Goal: Task Accomplishment & Management: Complete application form

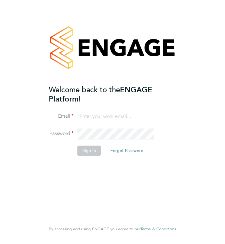
type input "jackharvey7@virginmedia.com"
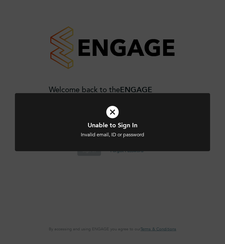
click at [110, 112] on icon at bounding box center [112, 112] width 161 height 24
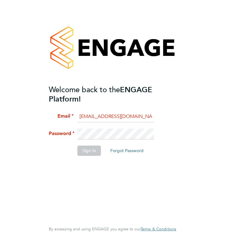
click at [64, 137] on li "Password" at bounding box center [109, 137] width 121 height 17
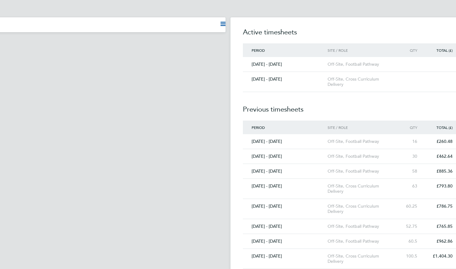
click at [224, 25] on div "Active timesheets Period Site / Role Qty Total (£) Status [DATE] - [DATE] Off-S…" at bounding box center [380, 219] width 298 height 405
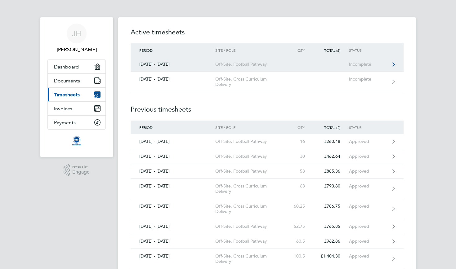
click at [224, 65] on div "Off-Site, Football Pathway" at bounding box center [250, 64] width 71 height 5
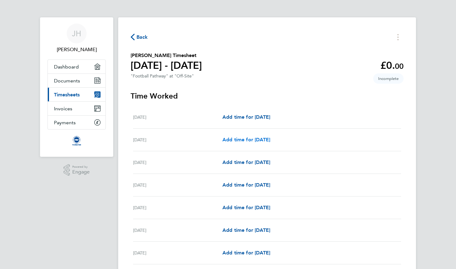
click at [224, 140] on span "Add time for [DATE]" at bounding box center [247, 140] width 48 height 6
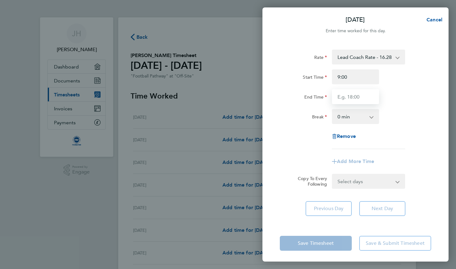
type input "09:00"
click at [224, 93] on input "End Time" at bounding box center [355, 96] width 47 height 15
type input "11:30"
click at [224, 100] on div "End Time 11:30" at bounding box center [356, 96] width 156 height 15
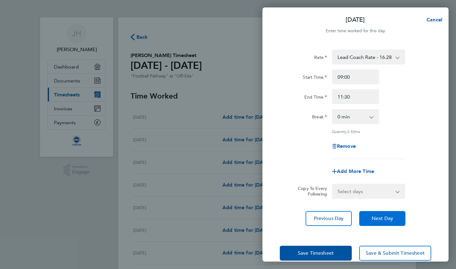
click at [224, 219] on span "Next Day" at bounding box center [382, 219] width 21 height 6
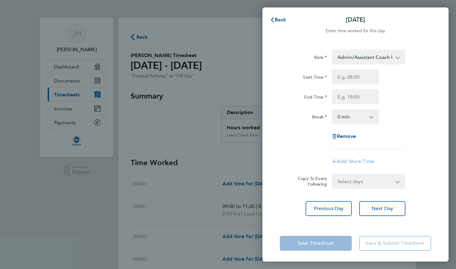
click at [224, 219] on div "Rate Admin/Assistant Coach Rate - 12.60 Lead Coach Rate - 16.28 Start Time End …" at bounding box center [356, 133] width 186 height 182
click at [224, 212] on span "Next Day" at bounding box center [382, 209] width 21 height 6
click at [224, 79] on input "Start Time" at bounding box center [355, 77] width 47 height 15
type input "08:15"
click at [224, 98] on input "End Time" at bounding box center [355, 96] width 47 height 15
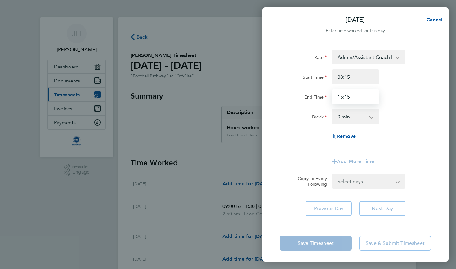
type input "15:15"
click at [224, 143] on div "Remove" at bounding box center [356, 136] width 156 height 15
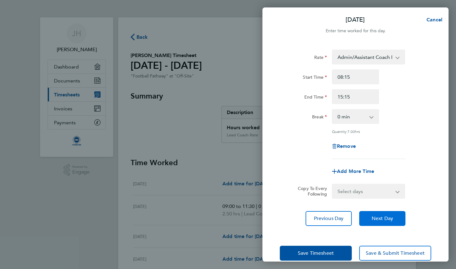
click at [224, 216] on span "Next Day" at bounding box center [382, 219] width 21 height 6
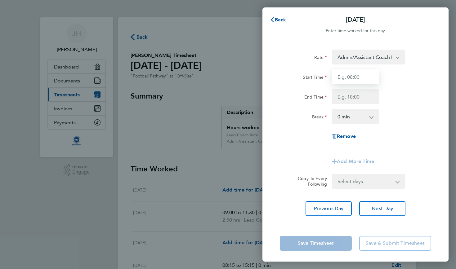
click at [224, 76] on input "Start Time" at bounding box center [355, 77] width 47 height 15
type input "08:15"
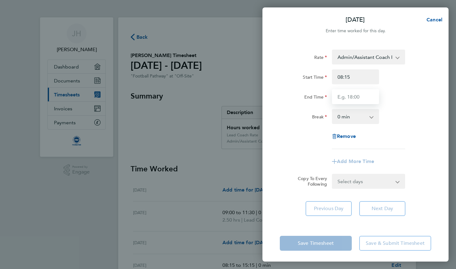
click at [224, 102] on input "End Time" at bounding box center [355, 96] width 47 height 15
type input "15:15"
click at [224, 167] on div "Add More Time" at bounding box center [356, 161] width 156 height 15
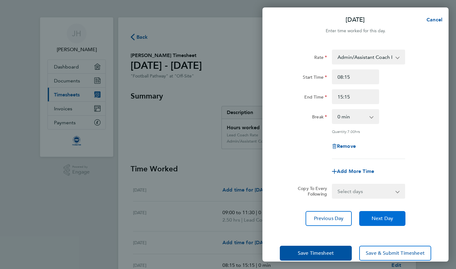
click at [224, 217] on span "Next Day" at bounding box center [382, 219] width 21 height 6
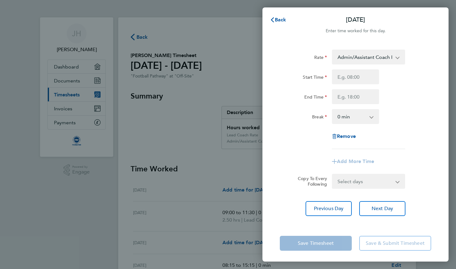
click at [224, 67] on div "Rate Admin/Assistant Coach Rate - 12.60 Lead Coach Rate - 16.28 Start Time End …" at bounding box center [356, 100] width 152 height 100
click at [224, 76] on input "Start Time" at bounding box center [355, 77] width 47 height 15
type input "08:15"
click at [224, 96] on input "End Time" at bounding box center [355, 96] width 47 height 15
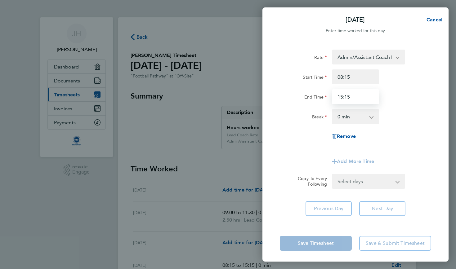
type input "15:15"
click at [224, 153] on app-timesheet-line-form-group "Rate Admin/Assistant Coach Rate - 12.60 Lead Coach Rate - 16.28 Start Time 08:1…" at bounding box center [356, 110] width 152 height 120
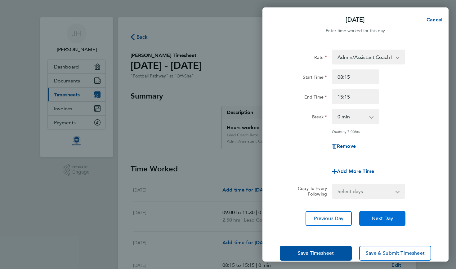
click at [224, 222] on button "Next Day" at bounding box center [383, 218] width 46 height 15
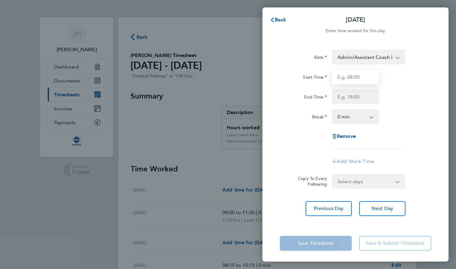
click at [224, 77] on input "Start Time" at bounding box center [355, 77] width 47 height 15
type input "0"
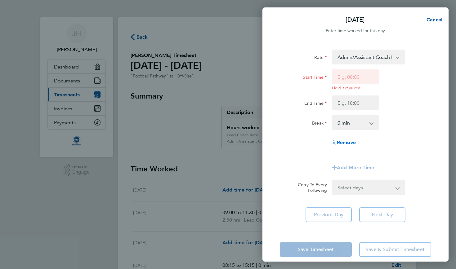
click at [224, 141] on span "Remove" at bounding box center [346, 143] width 19 height 6
select select "null"
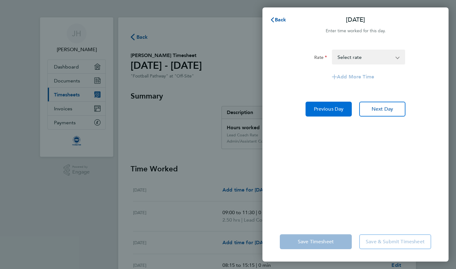
click at [224, 112] on span "Previous Day" at bounding box center [329, 109] width 30 height 6
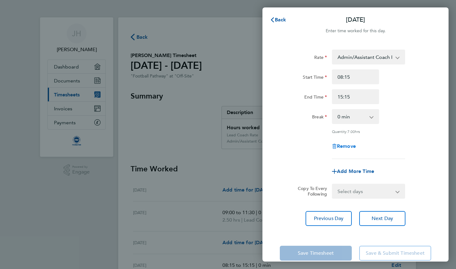
click at [224, 145] on span "Remove" at bounding box center [346, 146] width 19 height 6
select select "null"
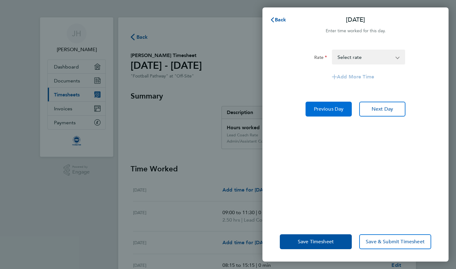
click at [224, 112] on span "Previous Day" at bounding box center [329, 109] width 30 height 6
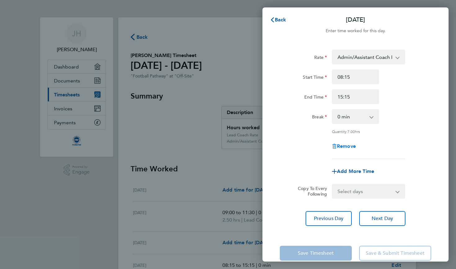
click at [224, 143] on span "Remove" at bounding box center [346, 146] width 19 height 6
select select "null"
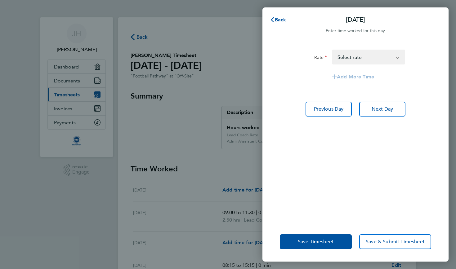
click at [224, 118] on div "Rate Lead Coach Rate - 16.28 Admin/Assistant Coach Rate - 12.60 Select rate Add…" at bounding box center [356, 132] width 186 height 180
click at [224, 111] on span "Previous Day" at bounding box center [329, 109] width 30 height 6
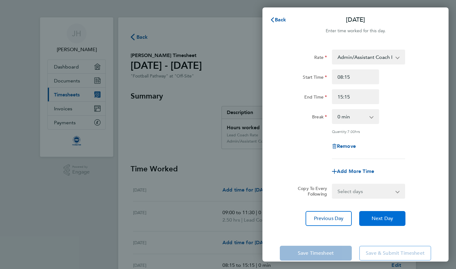
click at [224, 216] on span "Next Day" at bounding box center [382, 219] width 21 height 6
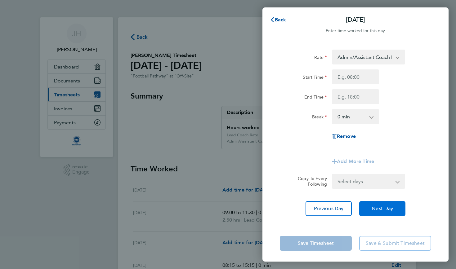
click at [224, 215] on button "Next Day" at bounding box center [383, 208] width 46 height 15
click at [224, 207] on span "Next Day" at bounding box center [382, 209] width 21 height 6
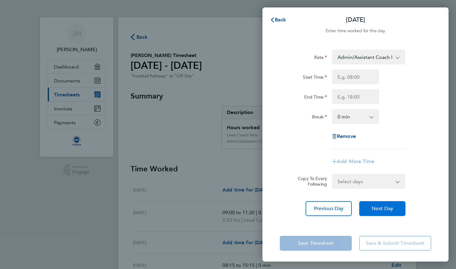
click at [224, 207] on span "Next Day" at bounding box center [382, 209] width 21 height 6
click at [224, 80] on input "Start Time" at bounding box center [355, 77] width 47 height 15
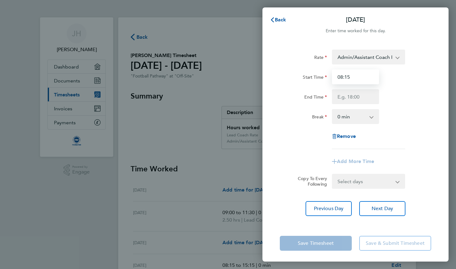
type input "08:15"
click at [224, 102] on input "End Time" at bounding box center [355, 96] width 47 height 15
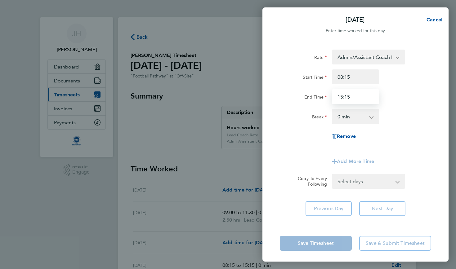
type input "15:15"
click at [224, 149] on div "Rate Admin/Assistant Coach Rate - 12.60 Lead Coach Rate - 16.28 Start Time 08:1…" at bounding box center [356, 100] width 152 height 100
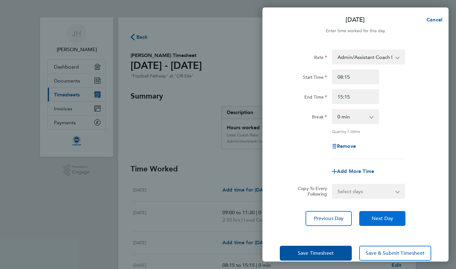
click at [224, 218] on span "Next Day" at bounding box center [382, 219] width 21 height 6
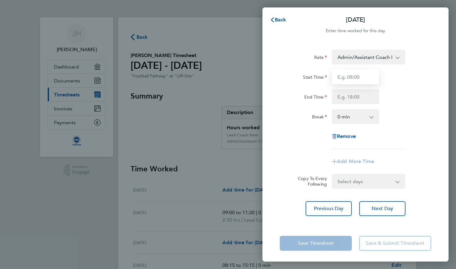
click at [224, 79] on input "Start Time" at bounding box center [355, 77] width 47 height 15
type input "08:15"
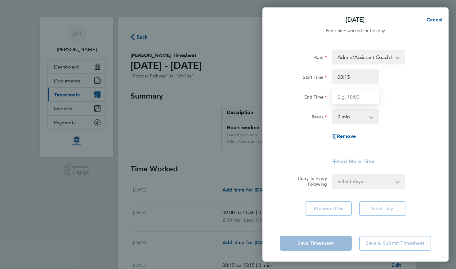
click at [224, 98] on input "End Time" at bounding box center [355, 96] width 47 height 15
type input "15:15"
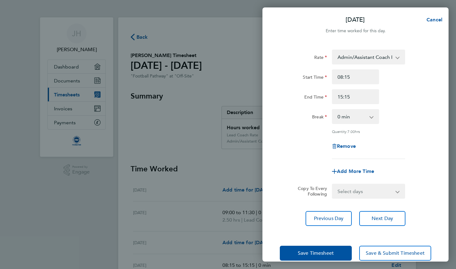
click at [224, 171] on form "Rate Admin/Assistant Coach Rate - 12.60 Lead Coach Rate - 16.28 Start Time 08:1…" at bounding box center [356, 124] width 152 height 149
click at [224, 225] on button "Next Day" at bounding box center [383, 218] width 46 height 15
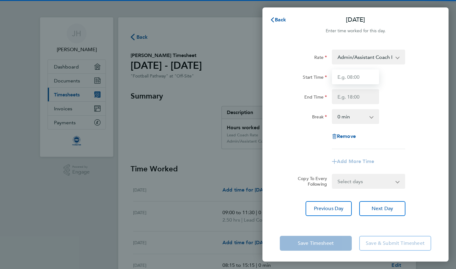
click at [224, 83] on input "Start Time" at bounding box center [355, 77] width 47 height 15
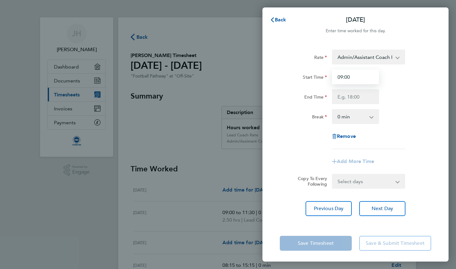
type input "09:00"
click at [224, 97] on input "End Time" at bounding box center [355, 96] width 47 height 15
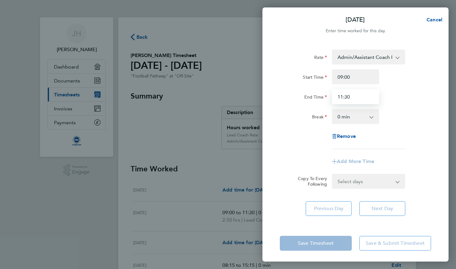
type input "11:30"
click at [224, 73] on input "Start Time" at bounding box center [355, 77] width 47 height 15
type input "09:00"
click at [224, 91] on input "End Time" at bounding box center [355, 96] width 47 height 15
type input "11:30"
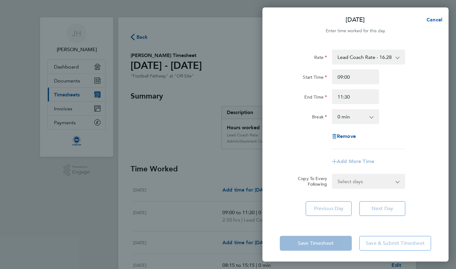
click at [224, 90] on div "Rate Lead Coach Rate - 16.28 Admin/Assistant Coach Rate - 12.60 Start Time 09:0…" at bounding box center [356, 133] width 186 height 182
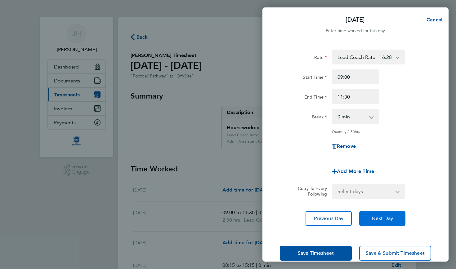
click at [224, 219] on span "Next Day" at bounding box center [382, 219] width 21 height 6
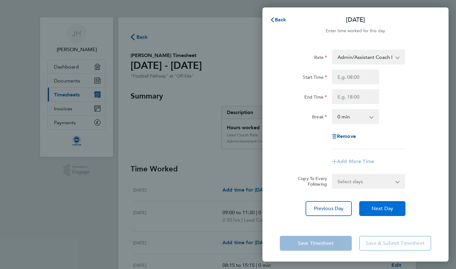
click at [224, 219] on div "Rate Admin/Assistant Coach Rate - 12.60 Lead Coach Rate - 16.28 Start Time End …" at bounding box center [356, 133] width 186 height 182
click at [224, 214] on button "Next Day" at bounding box center [383, 208] width 46 height 15
click at [224, 82] on input "Start Time" at bounding box center [355, 77] width 47 height 15
type input "08:15"
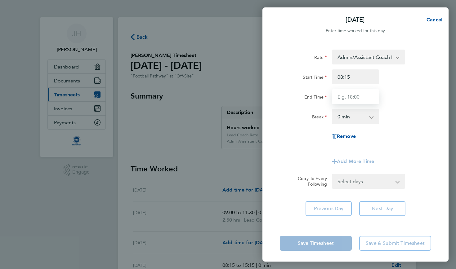
click at [224, 102] on input "End Time" at bounding box center [355, 96] width 47 height 15
click at [224, 100] on input "15:15" at bounding box center [355, 96] width 47 height 15
type input "15:15"
click at [224, 192] on div "Rate Admin/Assistant Coach Rate - 12.60 Lead Coach Rate - 16.28 Start Time 08:1…" at bounding box center [356, 133] width 186 height 182
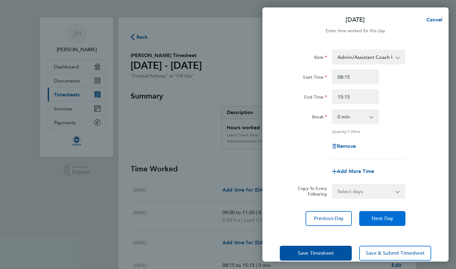
click at [224, 214] on button "Next Day" at bounding box center [383, 218] width 46 height 15
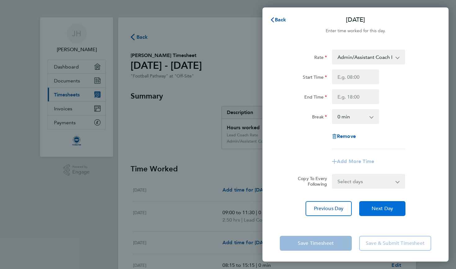
click at [224, 212] on span "Next Day" at bounding box center [382, 209] width 21 height 6
click at [224, 73] on input "Start Time" at bounding box center [355, 77] width 47 height 15
type input "08:15"
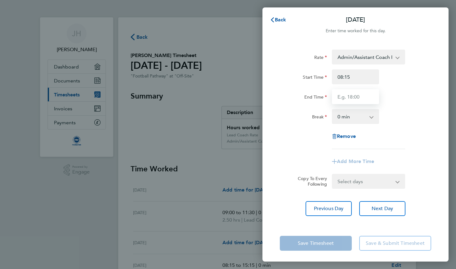
click at [224, 93] on input "End Time" at bounding box center [355, 96] width 47 height 15
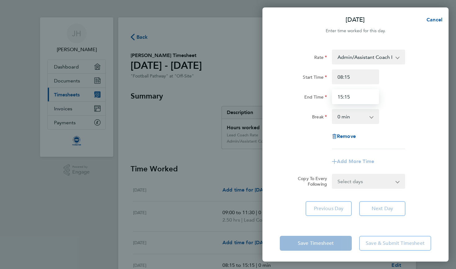
type input "15:15"
click at [224, 97] on div "End Time 15:15" at bounding box center [356, 96] width 156 height 15
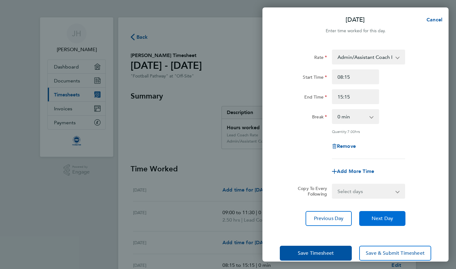
click at [224, 212] on button "Next Day" at bounding box center [383, 218] width 46 height 15
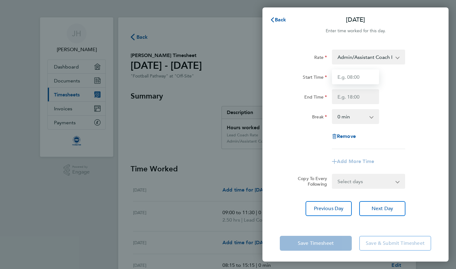
click at [224, 80] on input "Start Time" at bounding box center [355, 77] width 47 height 15
type input "08:15"
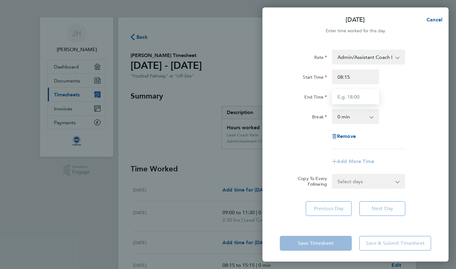
click at [224, 97] on input "End Time" at bounding box center [355, 96] width 47 height 15
click at [224, 97] on input "15:15" at bounding box center [355, 96] width 47 height 15
type input "15:15"
click at [224, 183] on div "Rate Admin/Assistant Coach Rate - 12.60 Lead Coach Rate - 16.28 Start Time 08:1…" at bounding box center [356, 133] width 186 height 182
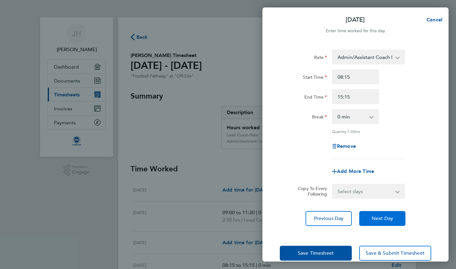
click at [224, 219] on span "Next Day" at bounding box center [382, 219] width 21 height 6
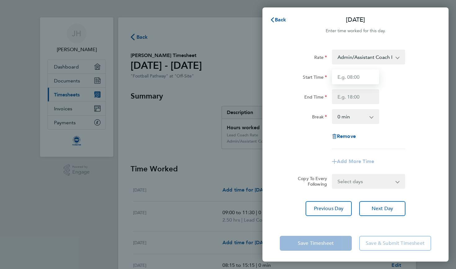
click at [224, 70] on input "Start Time" at bounding box center [355, 77] width 47 height 15
type input "08:15"
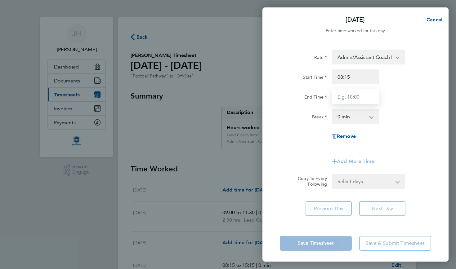
click at [224, 96] on input "End Time" at bounding box center [355, 96] width 47 height 15
type input "15:15"
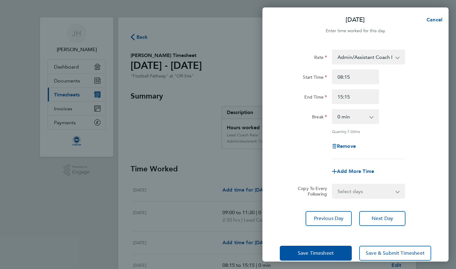
click at [224, 100] on div "End Time 15:15" at bounding box center [356, 96] width 156 height 15
click at [224, 217] on span "Next Day" at bounding box center [382, 219] width 21 height 6
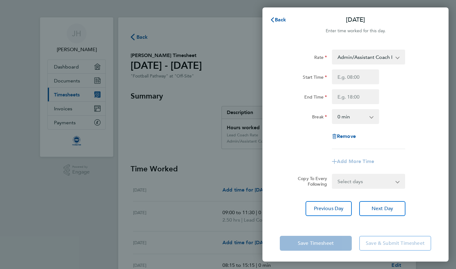
click at [224, 85] on div "Start Time End Time" at bounding box center [356, 87] width 156 height 35
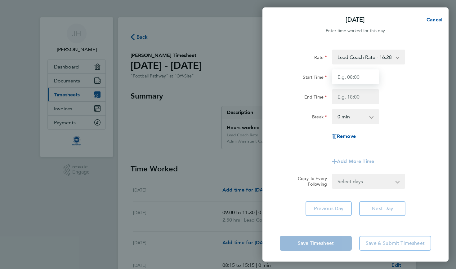
click at [224, 75] on input "Start Time" at bounding box center [355, 77] width 47 height 15
type input "09:00"
click at [224, 94] on input "End Time" at bounding box center [355, 96] width 47 height 15
type input "11:30"
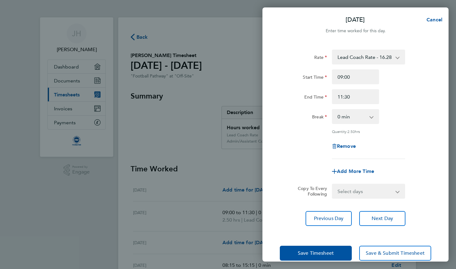
click at [224, 98] on div "End Time 11:30" at bounding box center [356, 96] width 156 height 15
click at [224, 220] on span "Next Day" at bounding box center [382, 219] width 21 height 6
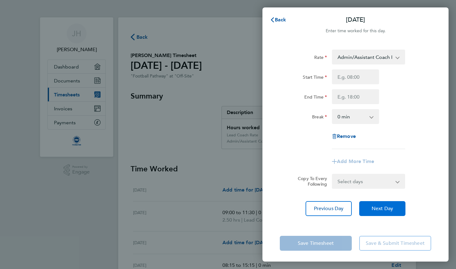
click at [224, 212] on span "Next Day" at bounding box center [382, 209] width 21 height 6
click at [224, 81] on input "Start Time" at bounding box center [355, 77] width 47 height 15
type input "08:15"
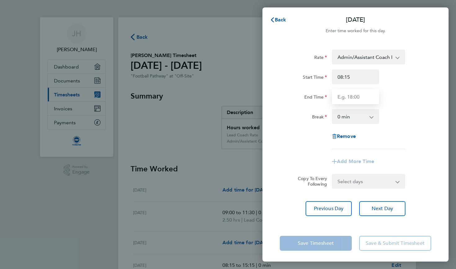
click at [224, 99] on input "End Time" at bounding box center [355, 96] width 47 height 15
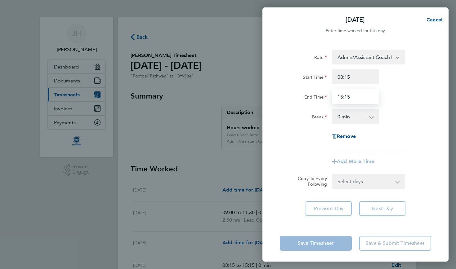
type input "15:15"
click at [224, 96] on div "Rate Admin/Assistant Coach Rate - 12.60 Lead Coach Rate - 16.28 Start Time 08:1…" at bounding box center [356, 133] width 186 height 182
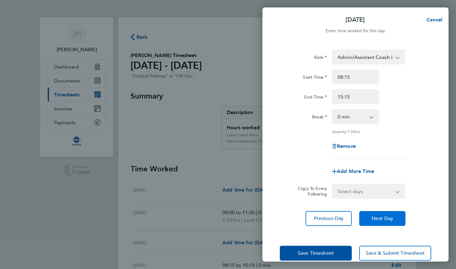
click at [224, 216] on span "Next Day" at bounding box center [382, 219] width 21 height 6
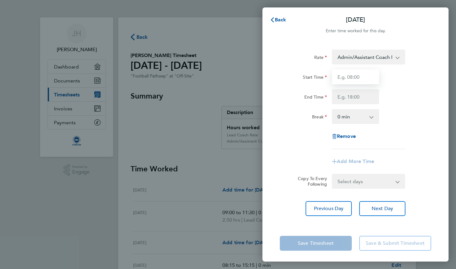
click at [224, 78] on input "Start Time" at bounding box center [355, 77] width 47 height 15
type input "08:15"
click at [224, 102] on input "End Time" at bounding box center [355, 96] width 47 height 15
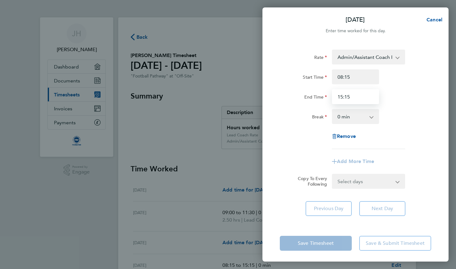
type input "15:15"
click at [224, 100] on div "End Time 15:15" at bounding box center [356, 96] width 156 height 15
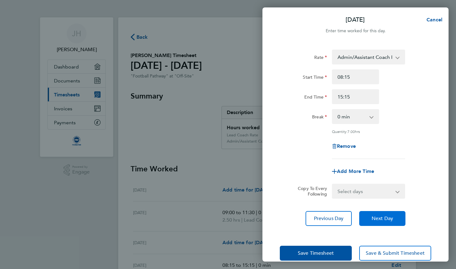
click at [224, 219] on span "Next Day" at bounding box center [382, 219] width 21 height 6
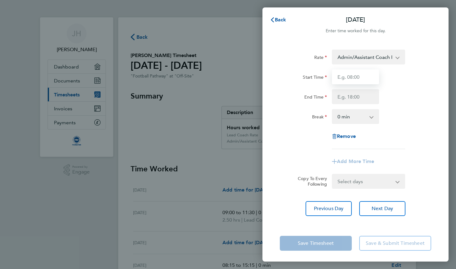
click at [224, 79] on input "Start Time" at bounding box center [355, 77] width 47 height 15
type input "08:45"
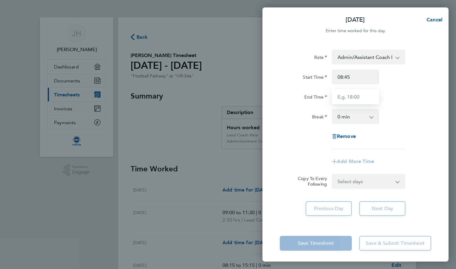
click at [224, 93] on input "End Time" at bounding box center [355, 96] width 47 height 15
type input "15:15"
click at [224, 106] on div "Rate Admin/Assistant Coach Rate - 12.60 Lead Coach Rate - 16.28 Start Time 08:4…" at bounding box center [356, 133] width 186 height 182
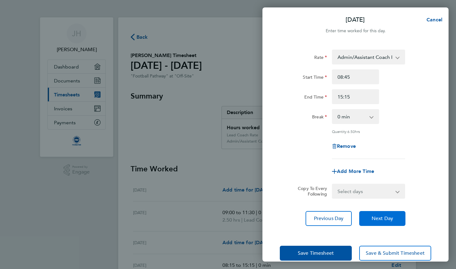
click at [224, 223] on button "Next Day" at bounding box center [383, 218] width 46 height 15
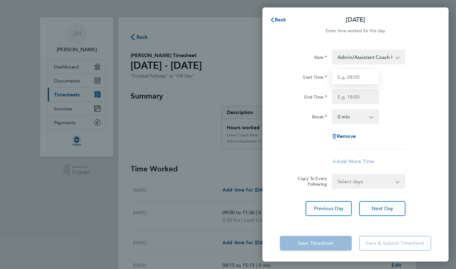
click at [224, 83] on input "Start Time" at bounding box center [355, 77] width 47 height 15
type input "08:15"
click at [224, 100] on input "End Time" at bounding box center [355, 96] width 47 height 15
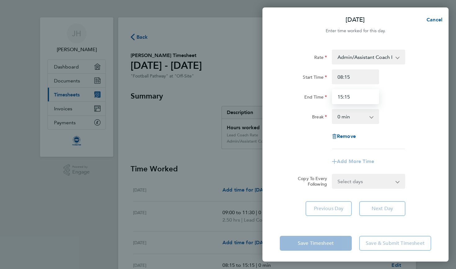
type input "15:15"
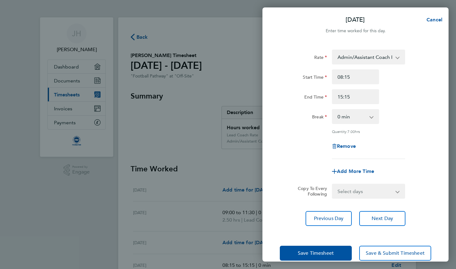
click at [224, 106] on div "Rate Admin/Assistant Coach Rate - 12.60 Lead Coach Rate - 16.28 Start Time 08:1…" at bounding box center [356, 105] width 152 height 110
click at [224, 216] on span "Next Day" at bounding box center [382, 219] width 21 height 6
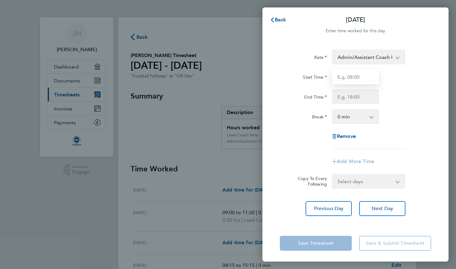
click at [224, 76] on input "Start Time" at bounding box center [355, 77] width 47 height 15
type input "08:15"
click at [224, 90] on input "End Time" at bounding box center [355, 96] width 47 height 15
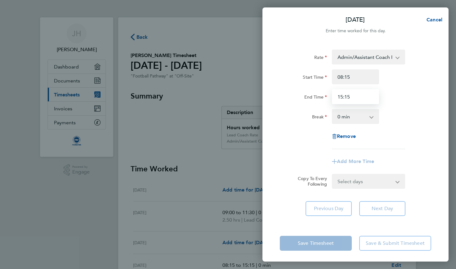
type input "15:15"
click at [224, 97] on div "End Time 15:15" at bounding box center [356, 96] width 156 height 15
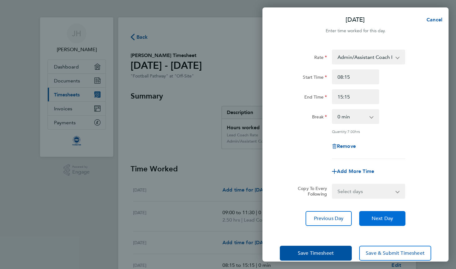
click at [224, 213] on button "Next Day" at bounding box center [383, 218] width 46 height 15
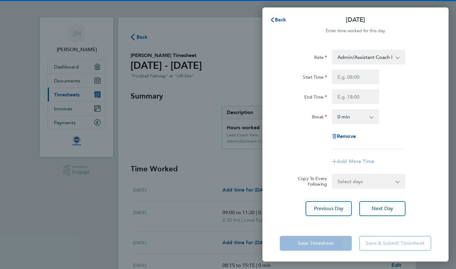
click at [224, 66] on div "Rate Admin/Assistant Coach Rate - 12.60 Lead Coach Rate - 16.28 Start Time End …" at bounding box center [356, 100] width 152 height 100
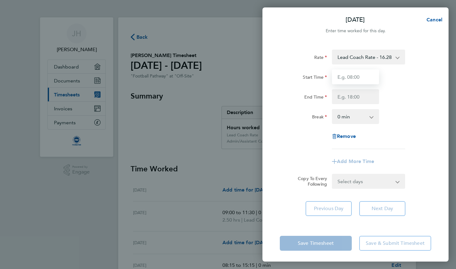
click at [224, 78] on input "Start Time" at bounding box center [355, 77] width 47 height 15
type input "09:00"
click at [224, 97] on input "End Time" at bounding box center [355, 96] width 47 height 15
type input "15:15"
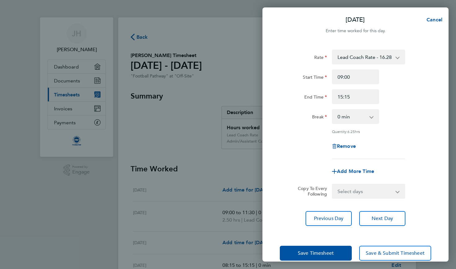
click at [224, 102] on div "End Time 15:15" at bounding box center [356, 96] width 156 height 15
click at [224, 216] on span "Next Day" at bounding box center [382, 219] width 21 height 6
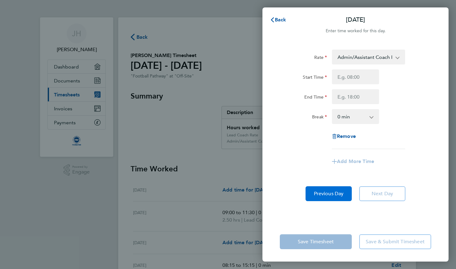
click at [224, 194] on span "Previous Day" at bounding box center [329, 194] width 30 height 6
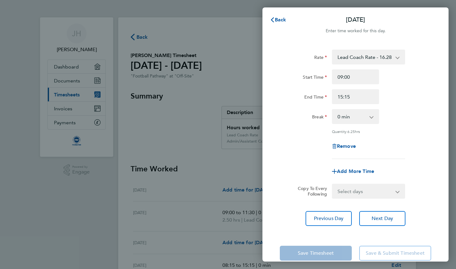
click at [224, 227] on div "Rate Lead Coach Rate - 16.28 Admin/Assistant Coach Rate - 12.60 Start Time 09:0…" at bounding box center [356, 138] width 186 height 192
click at [224, 214] on button "Next Day" at bounding box center [383, 218] width 46 height 15
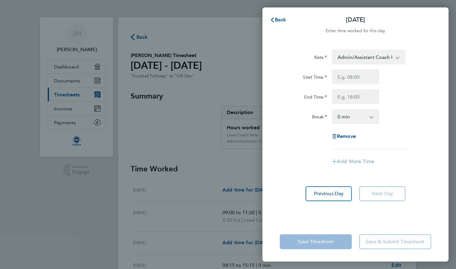
click at [224, 234] on div "Save Timesheet Save & Submit Timesheet" at bounding box center [356, 242] width 186 height 40
click at [224, 114] on div "Break 0 min 15 min 30 min 45 min 60 min 75 min 90 min" at bounding box center [356, 116] width 156 height 15
click at [224, 19] on span "Back" at bounding box center [280, 20] width 11 height 6
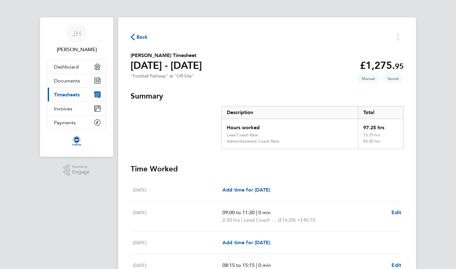
click at [224, 61] on section "[PERSON_NAME] Timesheet [DATE] - [DATE] £1,275. 95 "Football Pathway" at "Off-S…" at bounding box center [267, 66] width 273 height 29
click at [224, 52] on section "[PERSON_NAME] Timesheet [DATE] - [DATE] £1,275. 95 "Football Pathway" at "Off-S…" at bounding box center [267, 66] width 273 height 29
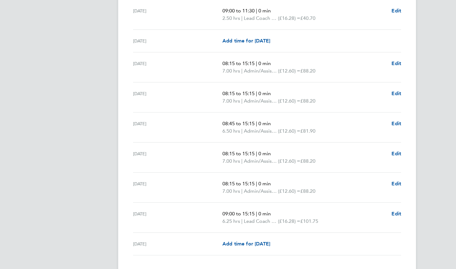
scroll to position [746, 0]
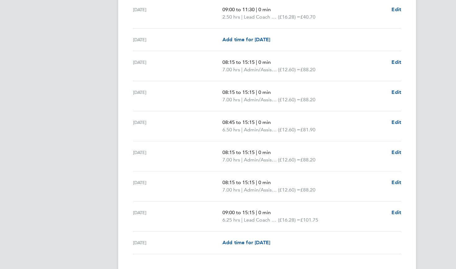
click at [224, 213] on span "Edit" at bounding box center [397, 213] width 10 height 6
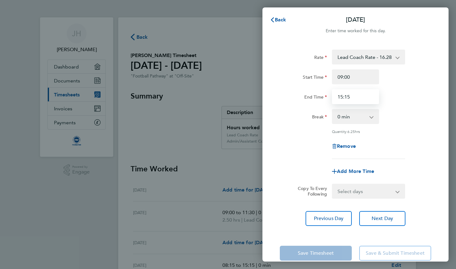
click at [224, 95] on input "15:15" at bounding box center [355, 96] width 47 height 15
type input "1"
type input "11:30"
click at [224, 93] on div "End Time 11:30" at bounding box center [356, 96] width 156 height 15
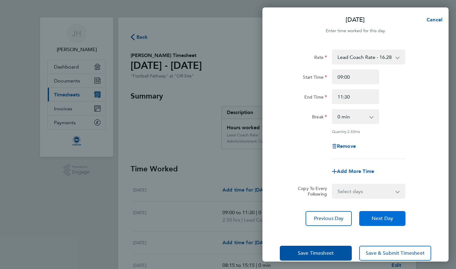
click at [224, 218] on span "Next Day" at bounding box center [382, 219] width 21 height 6
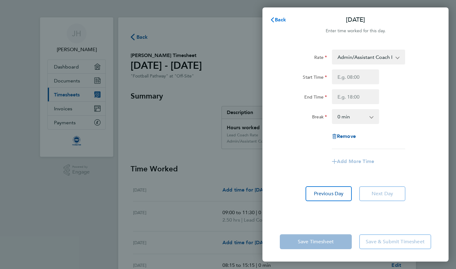
click at [224, 20] on span "Back" at bounding box center [280, 20] width 11 height 6
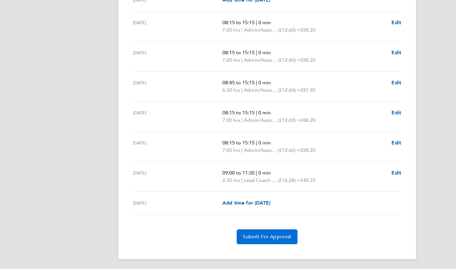
click at [224, 244] on button "Submit For Approval" at bounding box center [267, 237] width 61 height 15
